Goal: Information Seeking & Learning: Learn about a topic

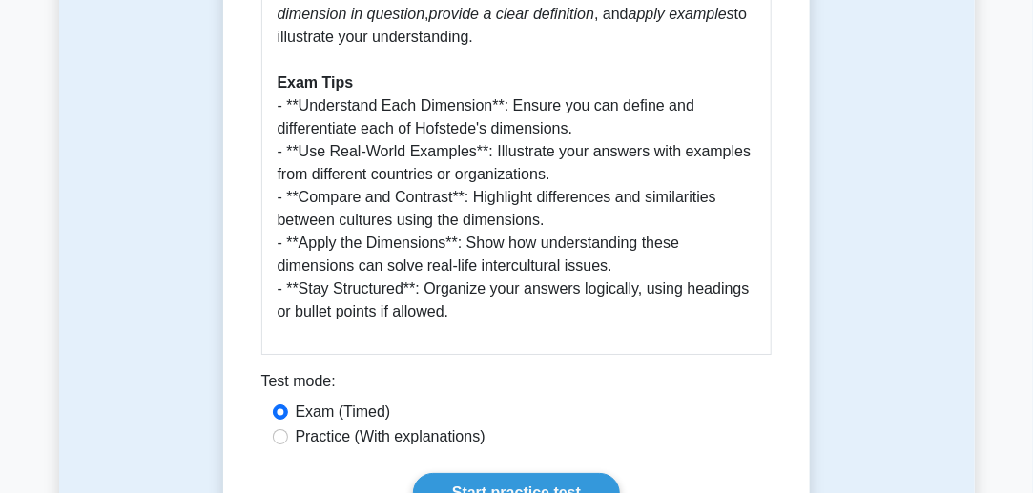
scroll to position [2194, 0]
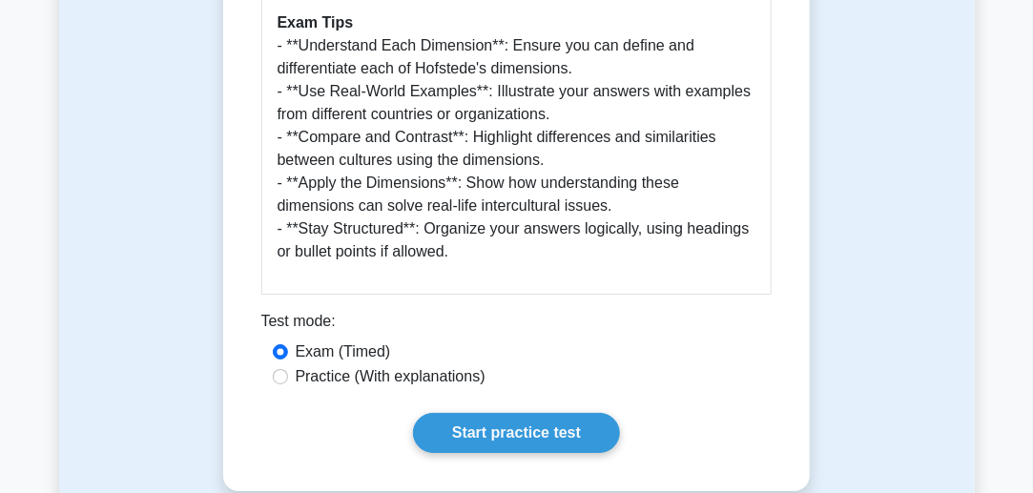
click at [400, 365] on label "Practice (With explanations)" at bounding box center [391, 376] width 190 height 23
click at [288, 369] on input "Practice (With explanations)" at bounding box center [280, 376] width 15 height 15
radio input "true"
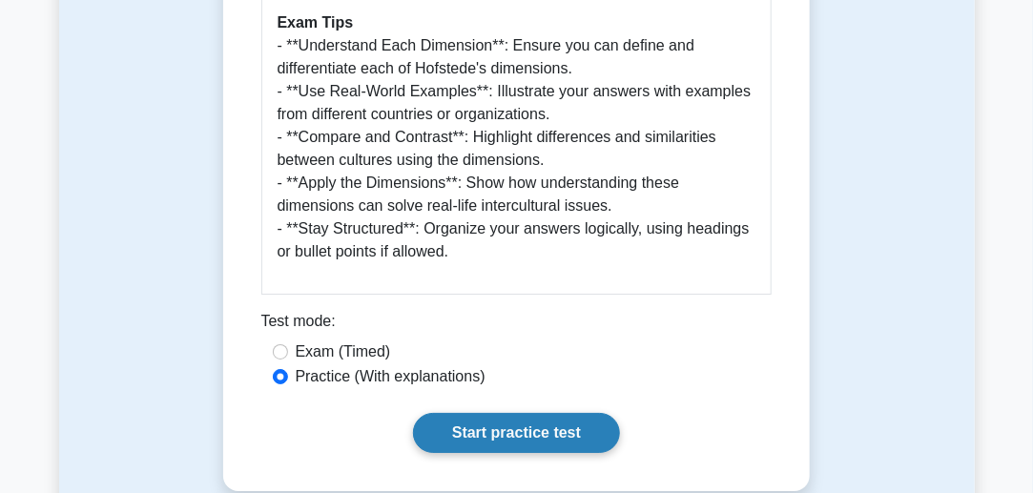
click at [494, 413] on link "Start practice test" at bounding box center [516, 433] width 207 height 40
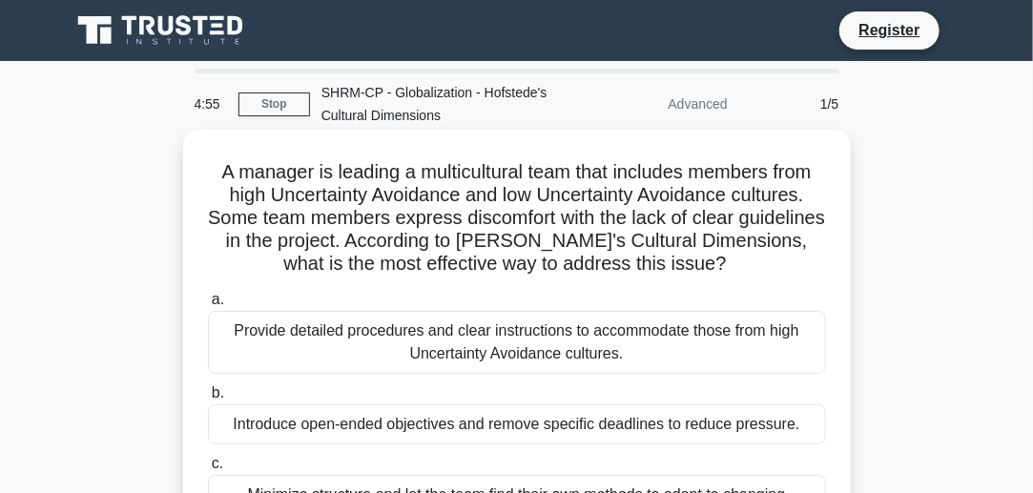
click at [547, 345] on div "Provide detailed procedures and clear instructions to accommodate those from hi…" at bounding box center [517, 342] width 618 height 63
click at [208, 306] on input "a. Provide detailed procedures and clear instructions to accommodate those from…" at bounding box center [208, 300] width 0 height 12
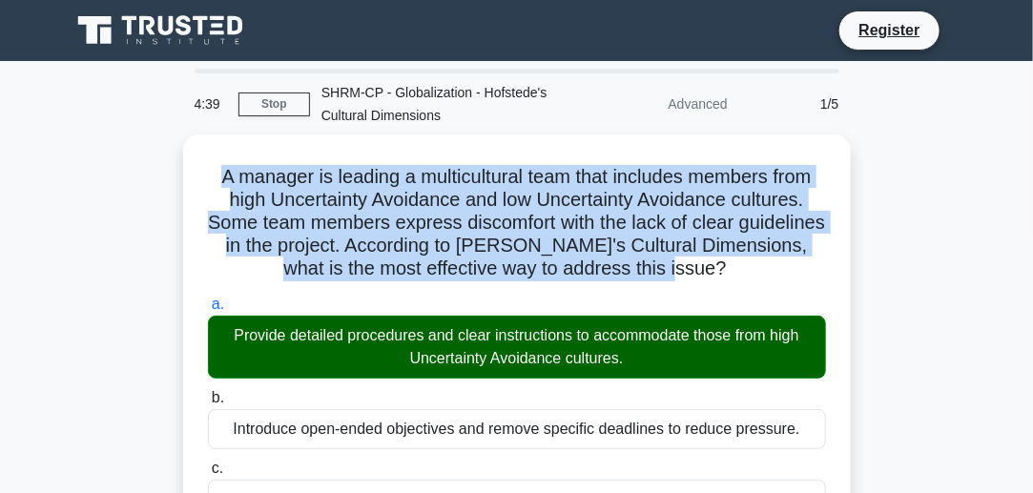
drag, startPoint x: 725, startPoint y: 273, endPoint x: 154, endPoint y: 172, distance: 580.2
copy h5 "A manager is leading a multicultural team that includes members from high Uncer…"
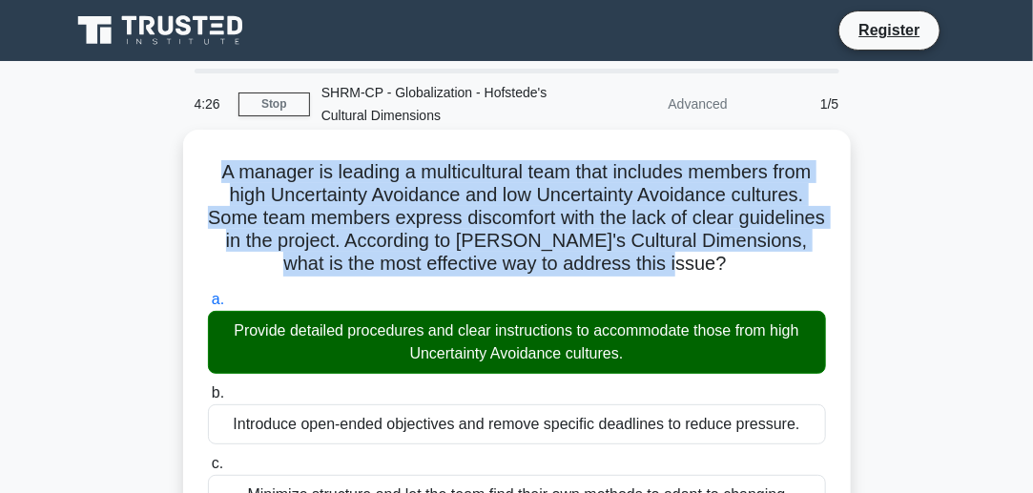
drag, startPoint x: 650, startPoint y: 350, endPoint x: 622, endPoint y: 355, distance: 29.0
click at [622, 355] on div "Provide detailed procedures and clear instructions to accommodate those from hi…" at bounding box center [517, 342] width 618 height 63
drag, startPoint x: 218, startPoint y: 324, endPoint x: 646, endPoint y: 354, distance: 428.3
click at [646, 354] on div "Provide detailed procedures and clear instructions to accommodate those from hi…" at bounding box center [517, 342] width 618 height 63
copy div "Provide detailed procedures and clear instructions to accommodate those from hi…"
